Goal: Task Accomplishment & Management: Manage account settings

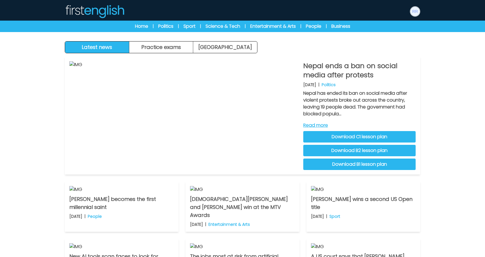
click at [417, 13] on img at bounding box center [414, 11] width 9 height 9
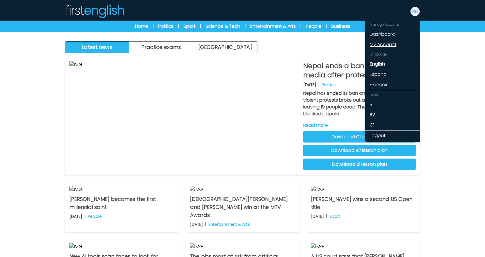
click at [381, 46] on link "My Account" at bounding box center [392, 45] width 55 height 10
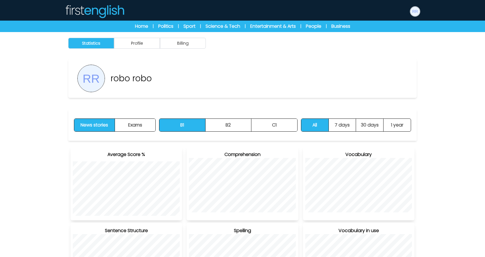
click at [417, 9] on img at bounding box center [414, 11] width 9 height 9
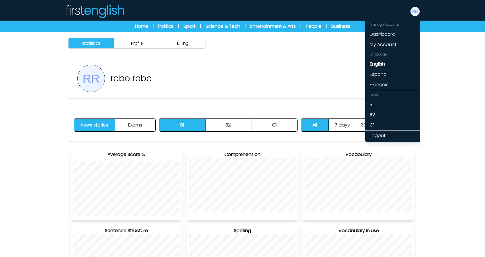
click at [377, 34] on link "Dashboard" at bounding box center [392, 34] width 55 height 10
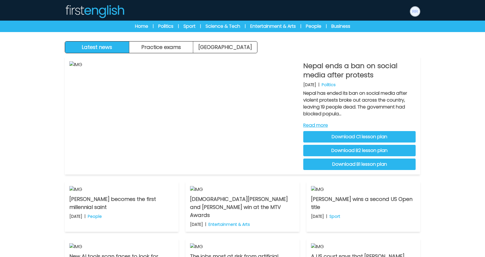
click at [414, 14] on img at bounding box center [414, 11] width 9 height 9
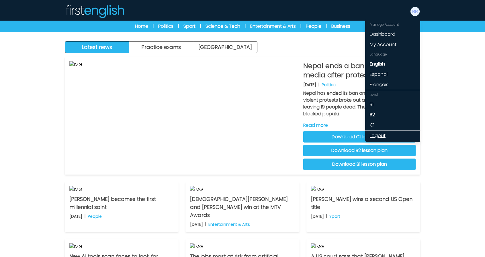
click at [382, 134] on link "Logout" at bounding box center [392, 136] width 55 height 10
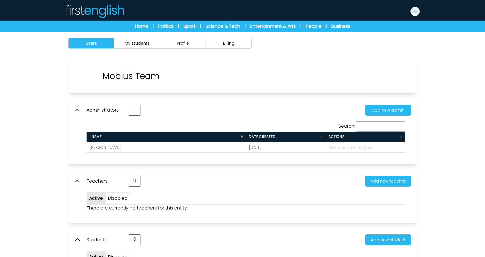
click at [56, 83] on div "Users My students Profile Billing" at bounding box center [242, 161] width 485 height 258
click at [437, 127] on div "Users My students Profile Billing" at bounding box center [242, 161] width 485 height 258
click at [240, 107] on div "Add new admin" at bounding box center [275, 110] width 271 height 11
click at [205, 103] on div "Administrators 1 Add new admin Search: Name Remove admin rights" at bounding box center [242, 131] width 349 height 65
click at [142, 41] on button "My students" at bounding box center [137, 43] width 46 height 11
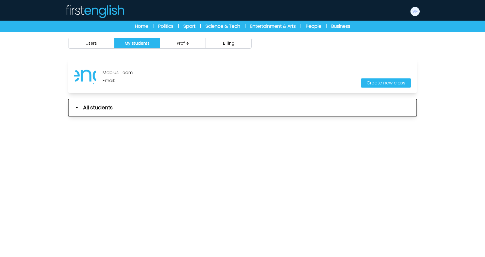
click at [138, 109] on button "All students" at bounding box center [242, 107] width 349 height 17
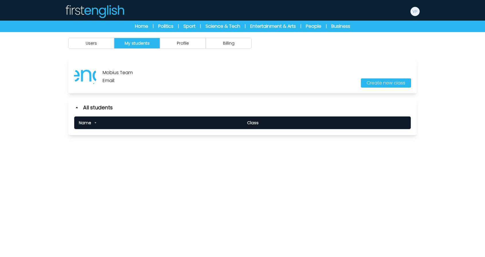
click at [157, 161] on div "Users My students Profile Billing" at bounding box center [242, 160] width 485 height 257
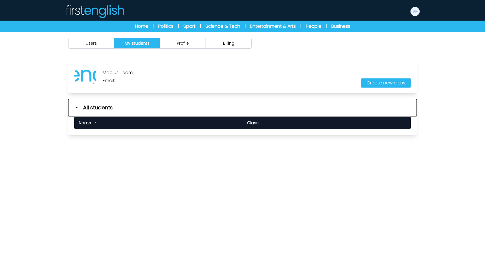
click at [123, 109] on button "All students" at bounding box center [242, 107] width 349 height 17
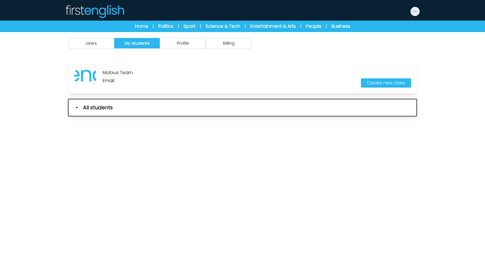
click at [123, 109] on button "All students" at bounding box center [242, 107] width 349 height 17
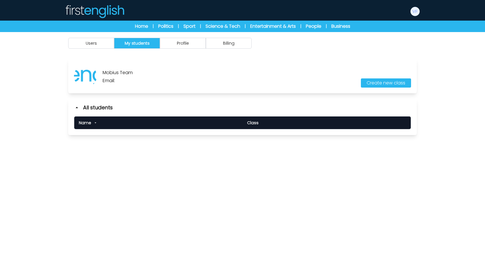
click at [135, 152] on div "Users My students Profile Billing" at bounding box center [242, 160] width 485 height 257
drag, startPoint x: 120, startPoint y: 83, endPoint x: 149, endPoint y: 80, distance: 28.5
click at [147, 81] on div "Mobius Team Email: Create new class" at bounding box center [242, 76] width 349 height 34
drag, startPoint x: 151, startPoint y: 79, endPoint x: 113, endPoint y: 79, distance: 38.1
click at [113, 79] on div "Mobius Team Email: Create new class" at bounding box center [242, 76] width 349 height 34
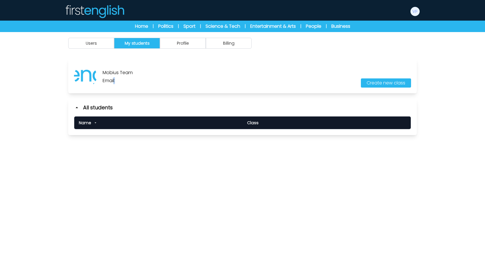
click at [123, 79] on p "Email:" at bounding box center [118, 80] width 30 height 7
drag, startPoint x: 93, startPoint y: 64, endPoint x: 114, endPoint y: 65, distance: 21.0
click at [114, 65] on div "Mobius Team Email: Create new class" at bounding box center [242, 76] width 349 height 34
click at [100, 63] on div "Mobius Team Email: Create new class" at bounding box center [242, 76] width 349 height 34
drag, startPoint x: 114, startPoint y: 82, endPoint x: 136, endPoint y: 81, distance: 22.7
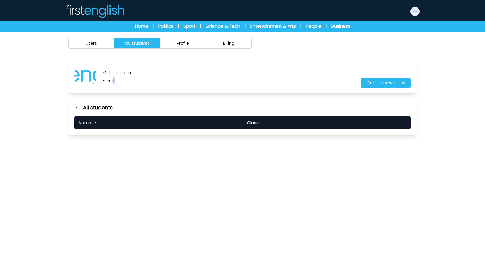
click at [136, 81] on div "Mobius Team Email: Create new class" at bounding box center [242, 76] width 349 height 34
click at [137, 80] on div "Mobius Team Email: Create new class" at bounding box center [242, 76] width 349 height 34
drag, startPoint x: 117, startPoint y: 79, endPoint x: 143, endPoint y: 79, distance: 25.5
click at [143, 79] on div "Mobius Team Email: Create new class" at bounding box center [242, 76] width 349 height 34
drag, startPoint x: 158, startPoint y: 81, endPoint x: 118, endPoint y: 82, distance: 39.6
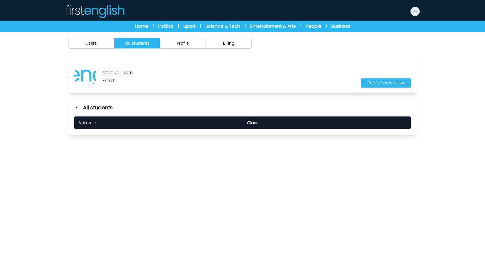
click at [118, 82] on div "Mobius Team Email: Create new class" at bounding box center [242, 76] width 349 height 34
click at [109, 81] on p "Email:" at bounding box center [118, 80] width 30 height 7
drag, startPoint x: 76, startPoint y: 61, endPoint x: 115, endPoint y: 67, distance: 38.9
click at [115, 67] on div "Mobius Team Email: Create new class" at bounding box center [242, 76] width 349 height 34
click at [126, 69] on div "Mobius Team Email:" at bounding box center [118, 76] width 30 height 16
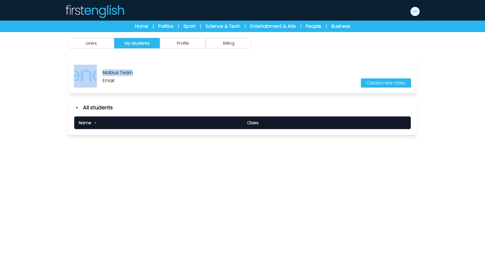
drag, startPoint x: 139, startPoint y: 72, endPoint x: 99, endPoint y: 74, distance: 40.8
click at [99, 74] on div "Mobius Team Email: Create new class" at bounding box center [242, 76] width 349 height 34
click at [157, 75] on div "Mobius Team Email: Create new class" at bounding box center [242, 76] width 349 height 34
click at [416, 13] on img at bounding box center [414, 11] width 9 height 9
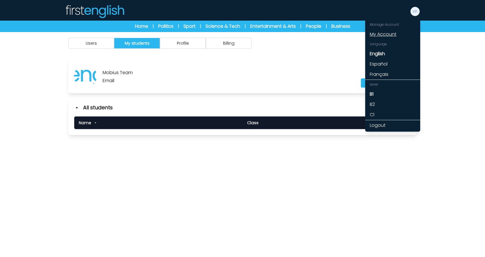
click at [384, 35] on link "My Account" at bounding box center [392, 34] width 55 height 10
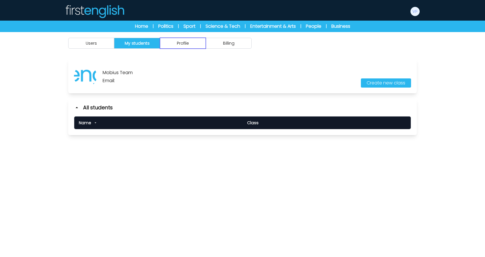
click at [193, 41] on button "Profile" at bounding box center [183, 43] width 46 height 11
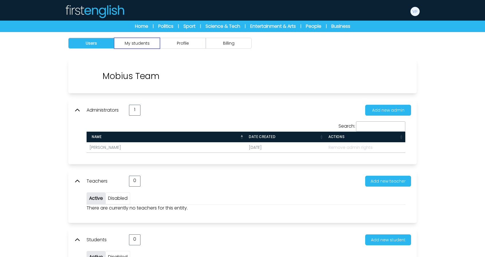
click at [140, 39] on button "My students" at bounding box center [137, 43] width 46 height 11
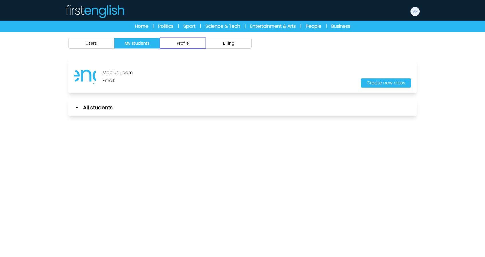
click at [172, 42] on button "Profile" at bounding box center [183, 43] width 46 height 11
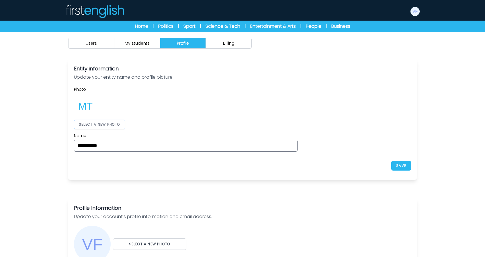
click at [105, 124] on button "SELECT A NEW PHOTO" at bounding box center [99, 125] width 51 height 10
click at [411, 106] on div "**********" at bounding box center [242, 119] width 337 height 65
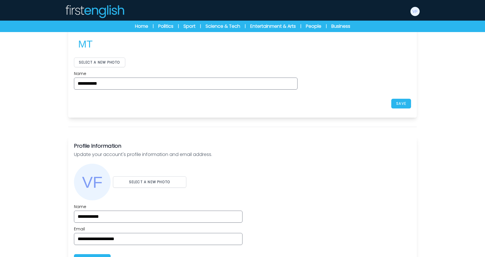
scroll to position [57, 0]
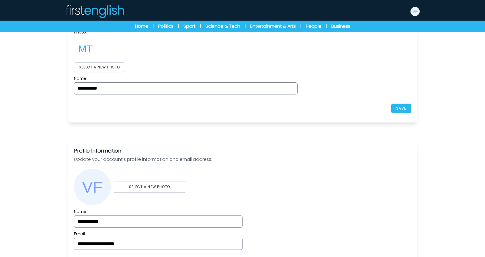
drag, startPoint x: 347, startPoint y: 150, endPoint x: 416, endPoint y: 143, distance: 69.2
click at [349, 150] on h3 "Profile Information" at bounding box center [242, 151] width 337 height 8
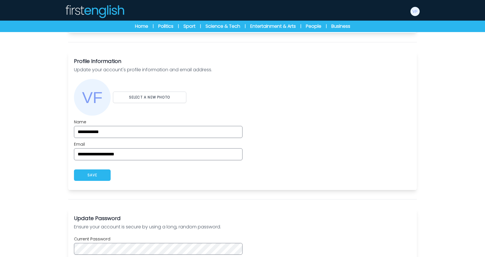
scroll to position [150, 0]
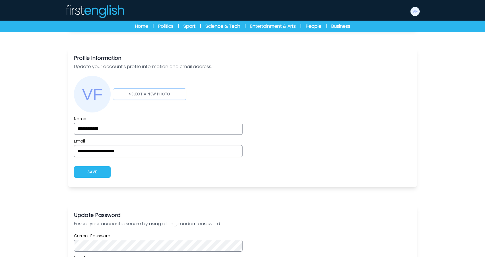
click at [139, 94] on button "SELECT A NEW PHOTO" at bounding box center [149, 94] width 73 height 11
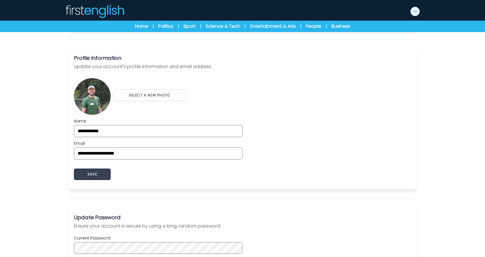
click at [95, 174] on button "SAVE" at bounding box center [92, 174] width 37 height 11
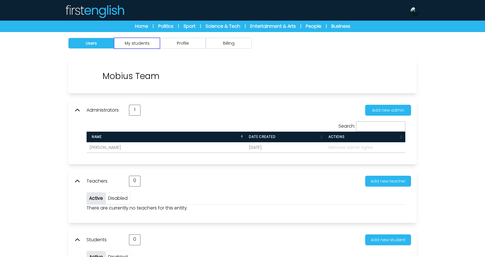
click at [140, 41] on button "My students" at bounding box center [137, 43] width 46 height 11
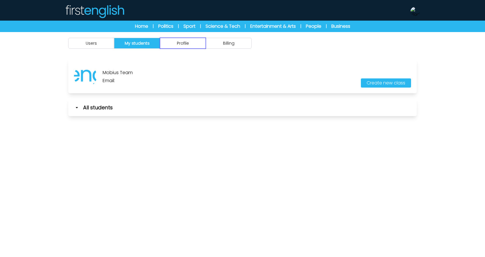
click at [179, 45] on button "Profile" at bounding box center [183, 43] width 46 height 11
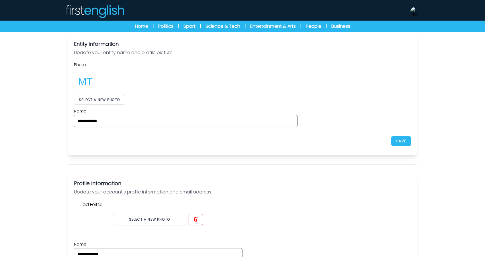
scroll to position [29, 0]
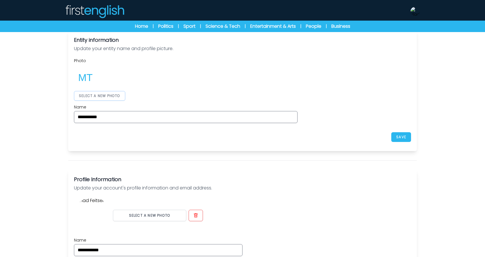
click at [103, 95] on button "SELECT A NEW PHOTO" at bounding box center [99, 96] width 51 height 10
click at [398, 136] on button "SAVE" at bounding box center [401, 137] width 20 height 10
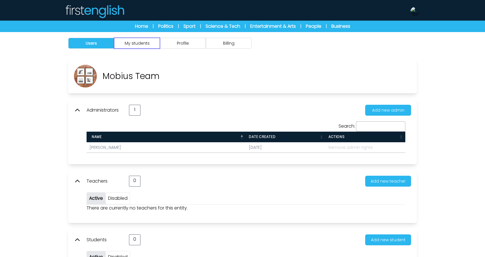
click at [135, 43] on button "My students" at bounding box center [137, 43] width 46 height 11
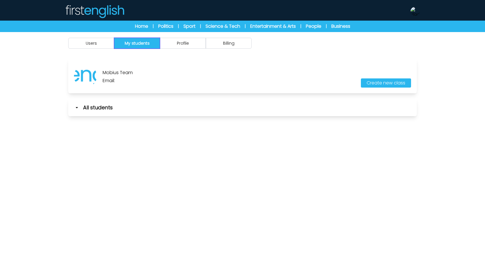
click at [135, 44] on button "My students" at bounding box center [137, 43] width 46 height 11
click at [84, 79] on img at bounding box center [85, 76] width 23 height 23
click at [89, 77] on img at bounding box center [85, 76] width 23 height 23
click at [92, 76] on img at bounding box center [85, 76] width 23 height 23
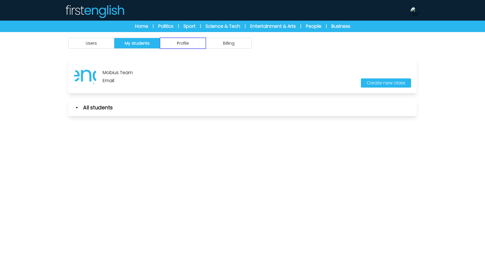
click at [183, 41] on button "Profile" at bounding box center [183, 43] width 46 height 11
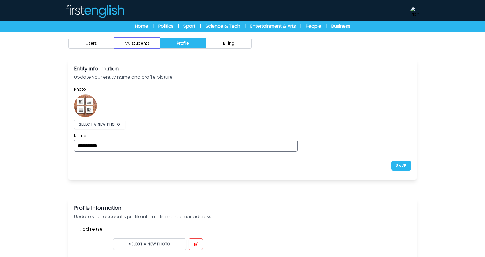
click at [139, 42] on button "My students" at bounding box center [137, 43] width 46 height 11
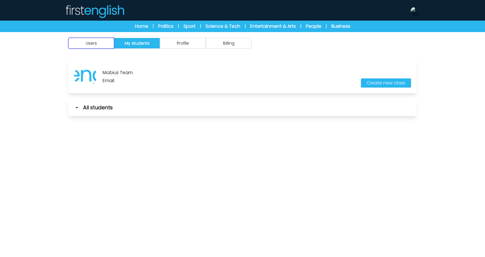
click at [99, 47] on button "Users" at bounding box center [91, 43] width 46 height 11
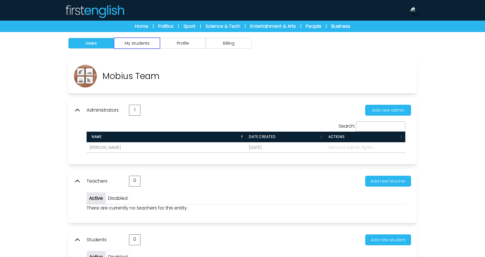
click at [142, 45] on button "My students" at bounding box center [137, 43] width 46 height 11
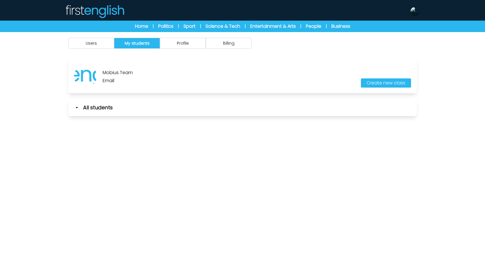
click at [88, 75] on img at bounding box center [85, 76] width 23 height 23
click at [90, 44] on button "Users" at bounding box center [91, 43] width 46 height 11
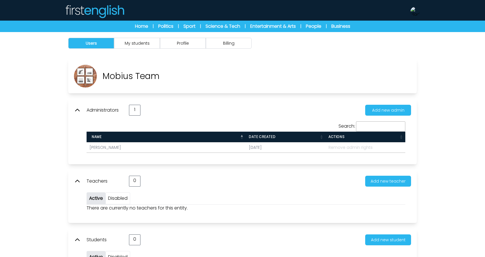
click at [255, 136] on th "Date created" at bounding box center [286, 137] width 80 height 11
click at [263, 136] on th "Date created" at bounding box center [286, 137] width 80 height 11
click at [270, 137] on th "Date created" at bounding box center [286, 137] width 80 height 11
click at [272, 137] on th "Date created" at bounding box center [286, 137] width 80 height 11
click at [349, 136] on th "Actions" at bounding box center [366, 137] width 80 height 11
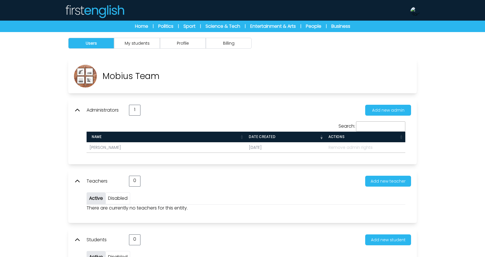
click at [349, 136] on th "Actions" at bounding box center [366, 137] width 80 height 11
click at [209, 138] on th "Name" at bounding box center [166, 137] width 159 height 11
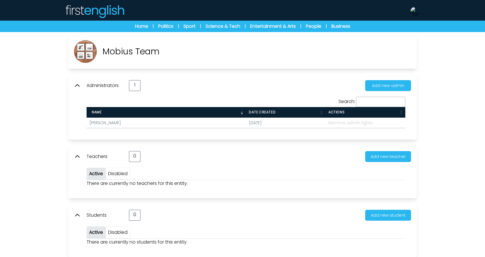
scroll to position [32, 0]
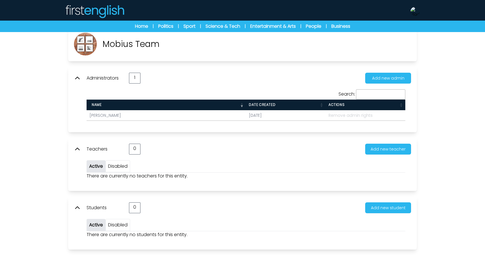
click at [109, 164] on link "Disabled" at bounding box center [117, 166] width 19 height 7
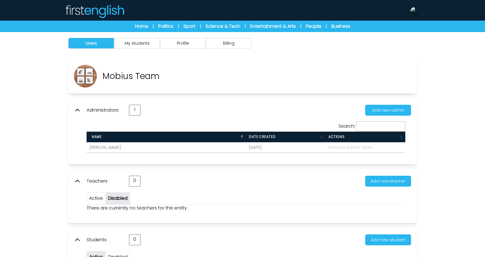
click at [101, 197] on link "Active" at bounding box center [96, 198] width 14 height 7
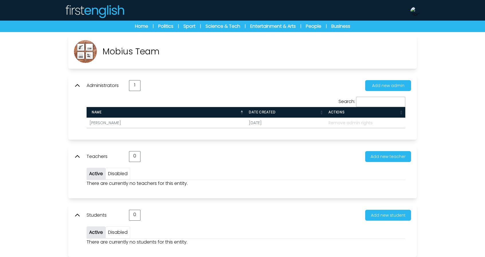
scroll to position [32, 0]
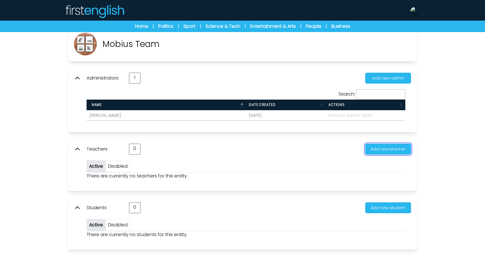
click at [375, 148] on button "Add new teacher" at bounding box center [388, 149] width 46 height 11
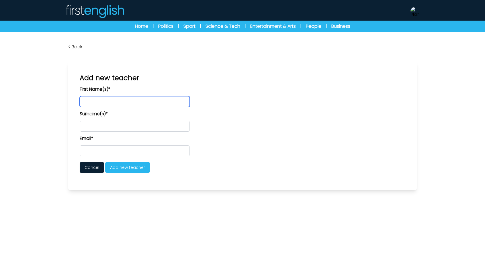
click at [97, 97] on input "text" at bounding box center [135, 101] width 110 height 11
click at [43, 91] on div "< Back Vlad Feitser Mobius Team Teacher: News stories Exams" at bounding box center [242, 160] width 485 height 257
click at [73, 50] on link "< Back" at bounding box center [75, 47] width 14 height 7
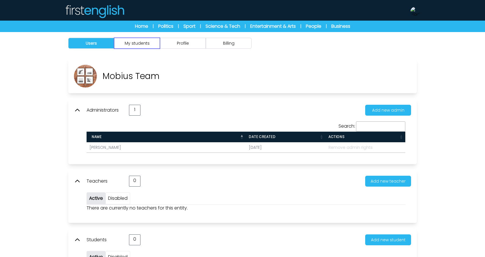
click at [137, 42] on button "My students" at bounding box center [137, 43] width 46 height 11
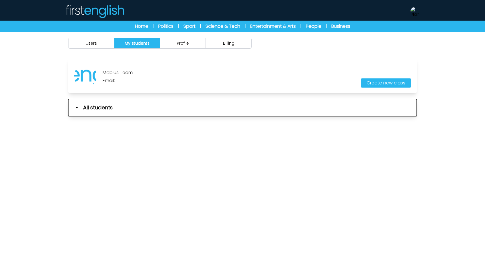
click at [114, 106] on button "All students" at bounding box center [242, 107] width 349 height 17
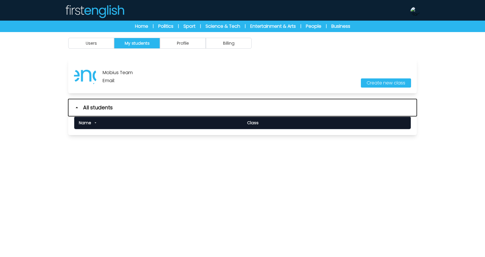
drag, startPoint x: 122, startPoint y: 106, endPoint x: 127, endPoint y: 108, distance: 5.9
click at [122, 106] on button "All students" at bounding box center [242, 107] width 349 height 17
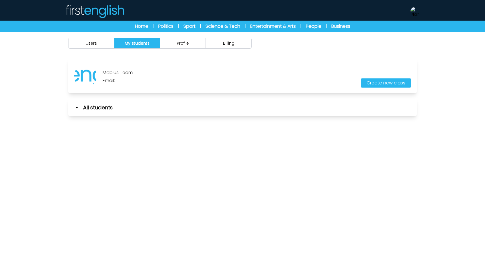
click at [125, 133] on div "Users My students Profile Billing" at bounding box center [242, 160] width 485 height 257
click at [117, 117] on div "Mobius Team Email: Create new class All students Name Class 0" at bounding box center [242, 90] width 367 height 63
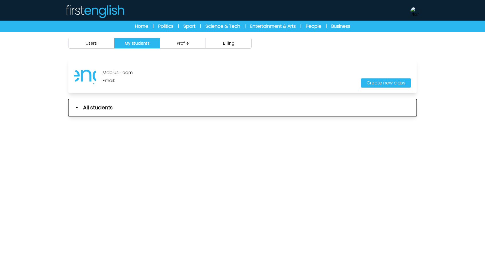
click at [120, 110] on button "All students" at bounding box center [242, 107] width 349 height 17
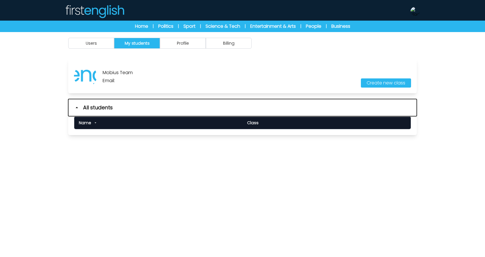
click at [121, 110] on button "All students" at bounding box center [242, 107] width 349 height 17
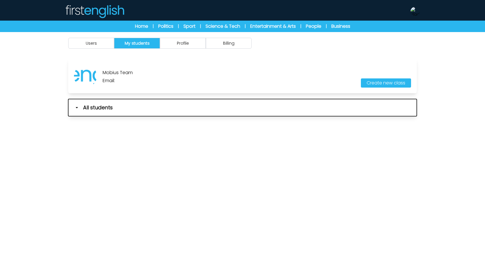
click at [121, 110] on button "All students" at bounding box center [242, 107] width 349 height 17
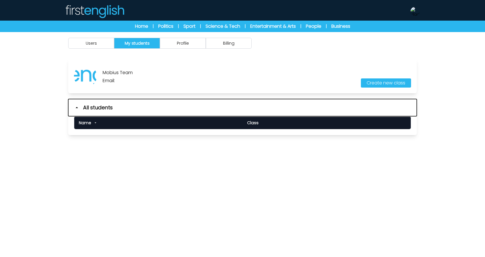
click at [124, 109] on button "All students" at bounding box center [242, 107] width 349 height 17
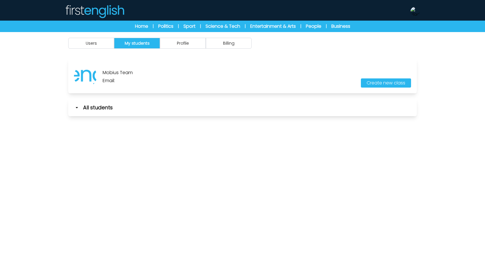
click at [126, 149] on div "Users My students Profile Billing" at bounding box center [242, 160] width 485 height 257
click at [131, 118] on div "Mobius Team Email: Create new class All students Name Class 0" at bounding box center [242, 90] width 367 height 63
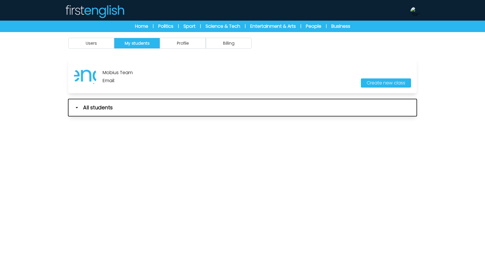
click at [134, 112] on button "All students" at bounding box center [242, 107] width 349 height 17
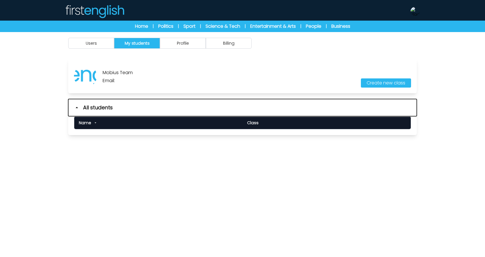
click at [134, 112] on button "All students" at bounding box center [242, 107] width 349 height 17
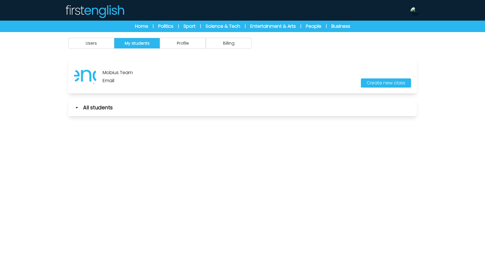
click at [131, 175] on div "Users My students Profile Billing" at bounding box center [242, 160] width 485 height 257
drag, startPoint x: 124, startPoint y: 81, endPoint x: 103, endPoint y: 82, distance: 21.2
click at [103, 82] on p "Email:" at bounding box center [118, 80] width 30 height 7
click at [131, 81] on p "Email:" at bounding box center [118, 80] width 30 height 7
